Goal: Information Seeking & Learning: Learn about a topic

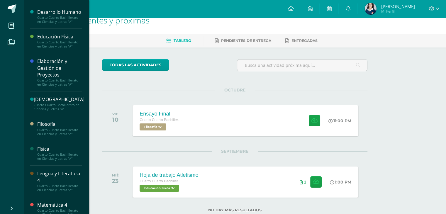
scroll to position [97, 0]
click at [68, 127] on div "Filosofía" at bounding box center [59, 124] width 45 height 7
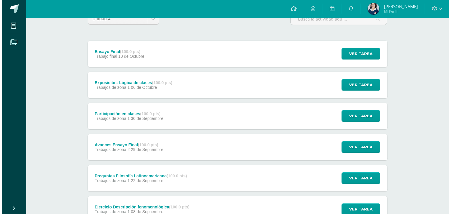
scroll to position [57, 0]
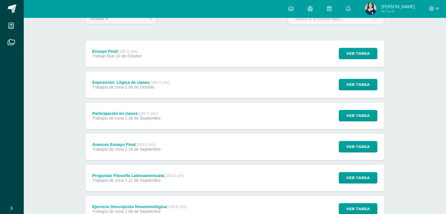
click at [153, 93] on div "Exposición: Lógica de clases (100.0 pts) Trabajos de zona 1 [DATE]" at bounding box center [131, 85] width 92 height 26
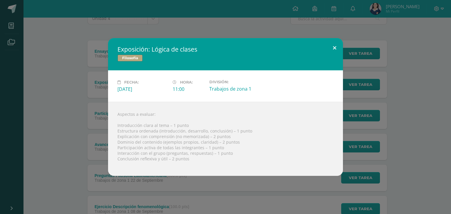
click at [334, 46] on button at bounding box center [334, 48] width 17 height 20
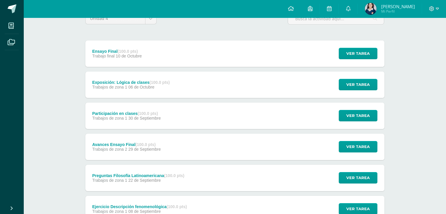
click at [170, 141] on div "Avances Ensayo Final (100.0 pts) Trabajos de zona 2 [DATE] Ver tarea Avances En…" at bounding box center [234, 147] width 299 height 26
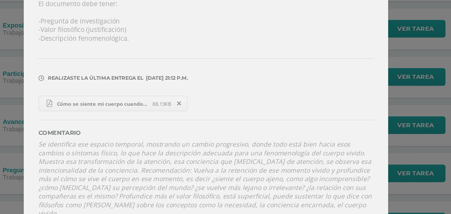
scroll to position [54, 0]
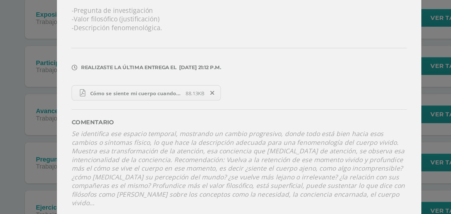
click at [249, 170] on icon "Se identifica ese espacio temporal, mostrando un cambio progresivo, donde todo …" at bounding box center [224, 184] width 215 height 50
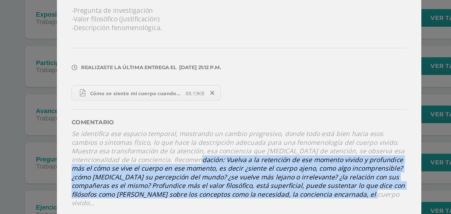
drag, startPoint x: 171, startPoint y: 179, endPoint x: 279, endPoint y: 201, distance: 110.3
click at [279, 201] on div "Comentario Se identifica ese espacio temporal, mostrando un cambio progresivo, …" at bounding box center [225, 175] width 216 height 69
copy icon "[PERSON_NAME] a la retención de ese momento vivido y profundice más el cómo se …"
